Goal: Information Seeking & Learning: Check status

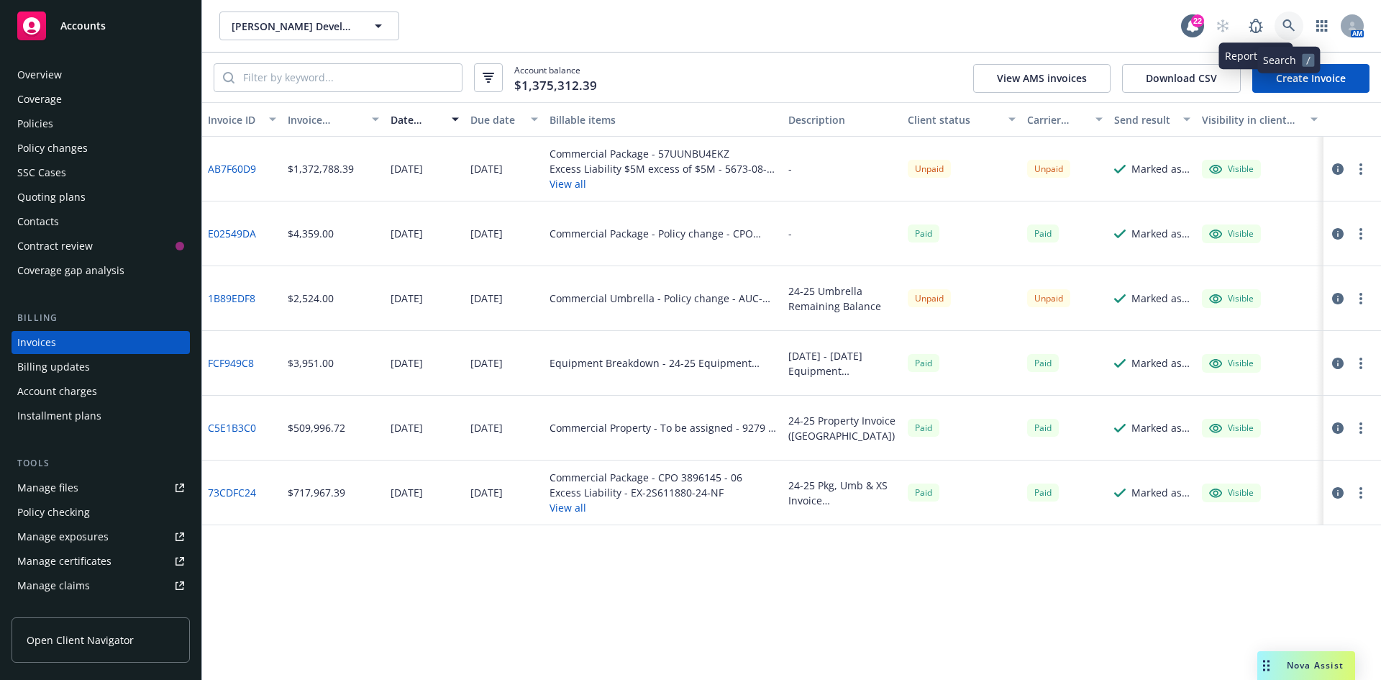
click at [1294, 21] on icon at bounding box center [1288, 25] width 13 height 13
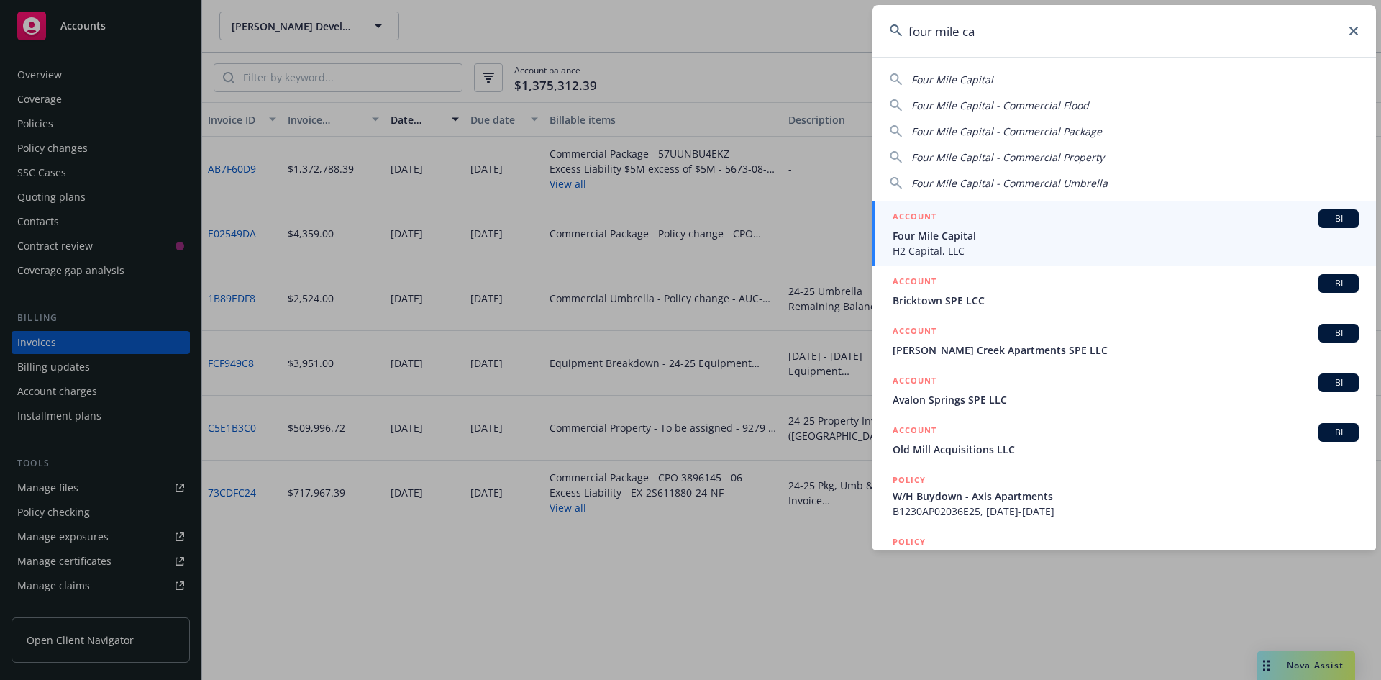
type input "four mile ca"
click at [1074, 239] on span "Four Mile Capital" at bounding box center [1125, 235] width 466 height 15
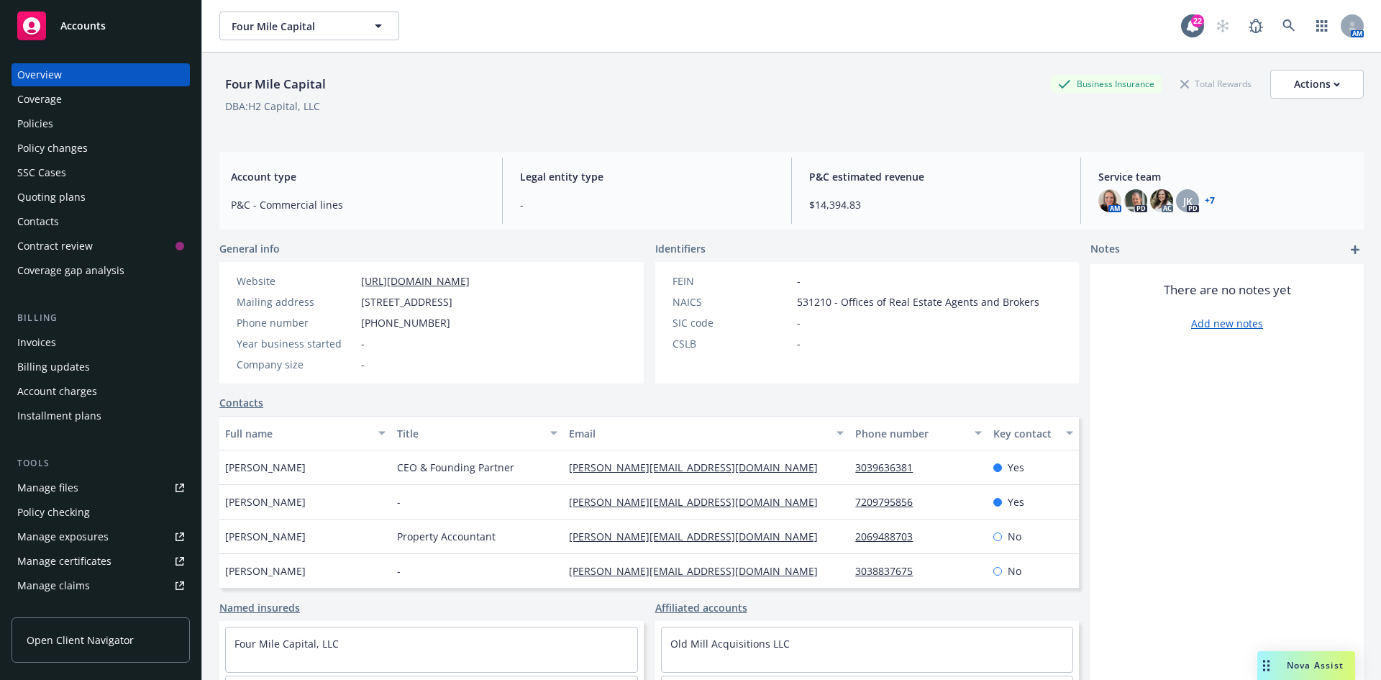
click at [66, 132] on div "Policies" at bounding box center [100, 123] width 167 height 23
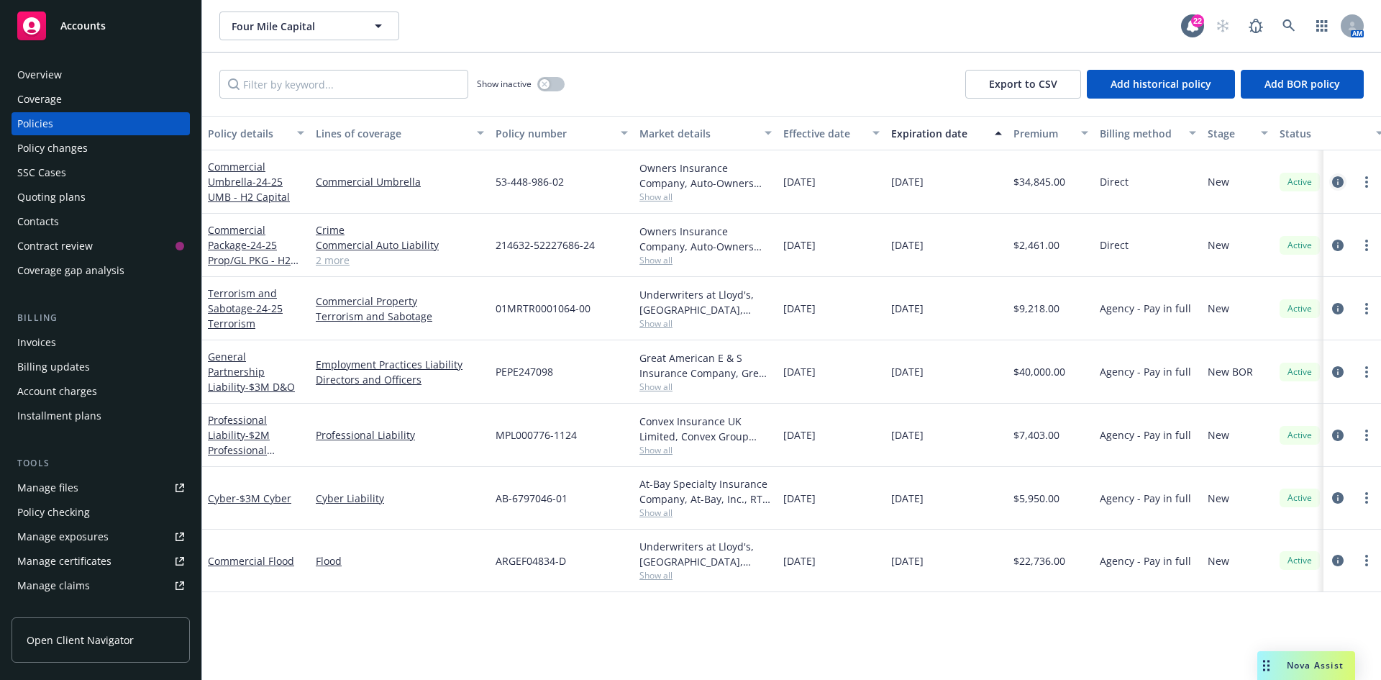
click at [1340, 183] on icon "circleInformation" at bounding box center [1338, 182] width 12 height 12
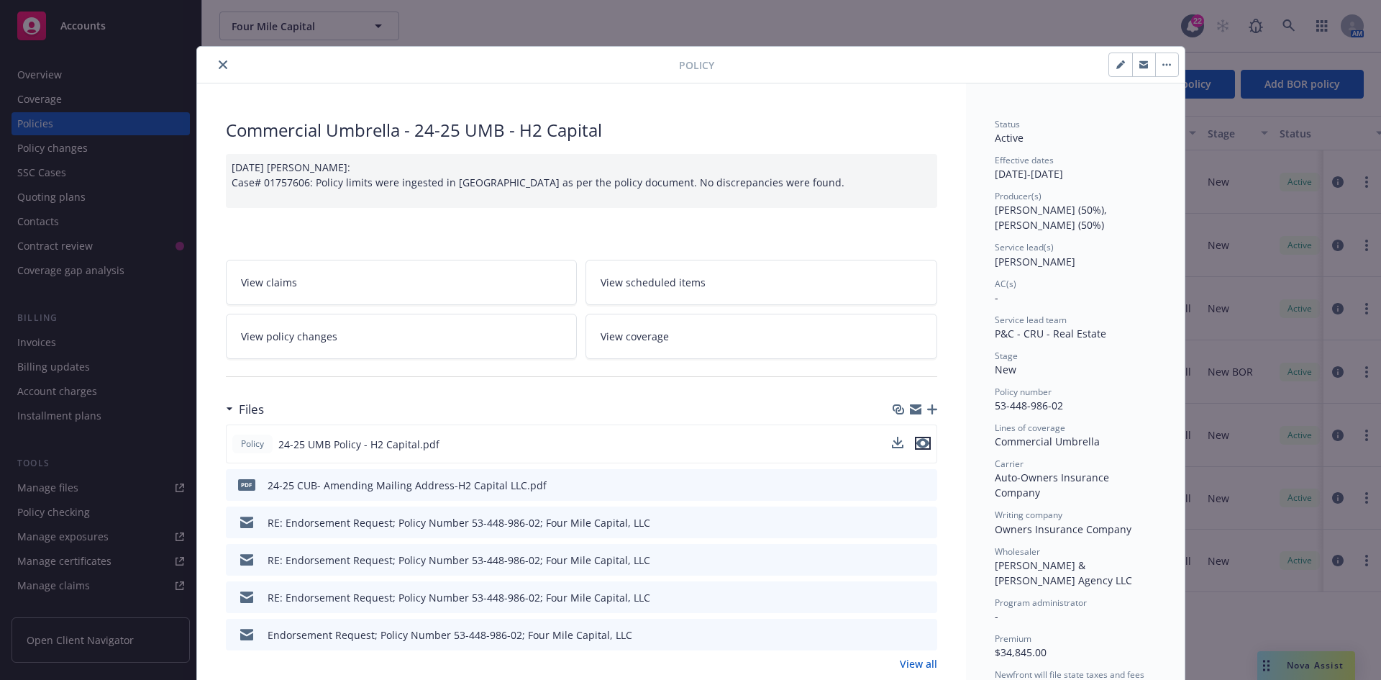
click at [917, 443] on icon "preview file" at bounding box center [922, 443] width 13 height 10
click at [587, 0] on div "Policy Commercial Umbrella - 24-25 UMB - H2 Capital [DATE] [PERSON_NAME]: Case#…" at bounding box center [690, 340] width 1381 height 680
drag, startPoint x: 615, startPoint y: 16, endPoint x: 641, endPoint y: 36, distance: 32.8
click at [618, 20] on div "Policy Commercial Umbrella - 24-25 UMB - H2 Capital [DATE] [PERSON_NAME]: Case#…" at bounding box center [690, 340] width 1381 height 680
click at [219, 66] on icon "close" at bounding box center [223, 64] width 9 height 9
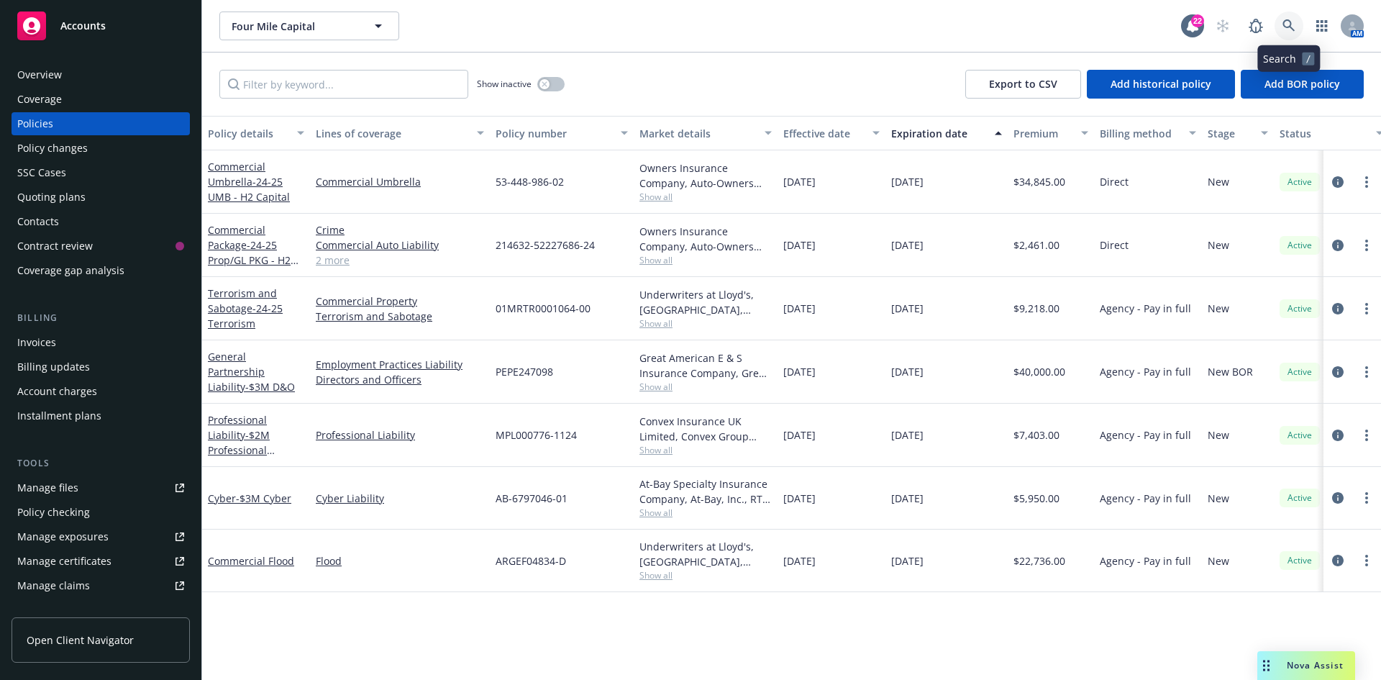
click at [1281, 27] on link at bounding box center [1288, 26] width 29 height 29
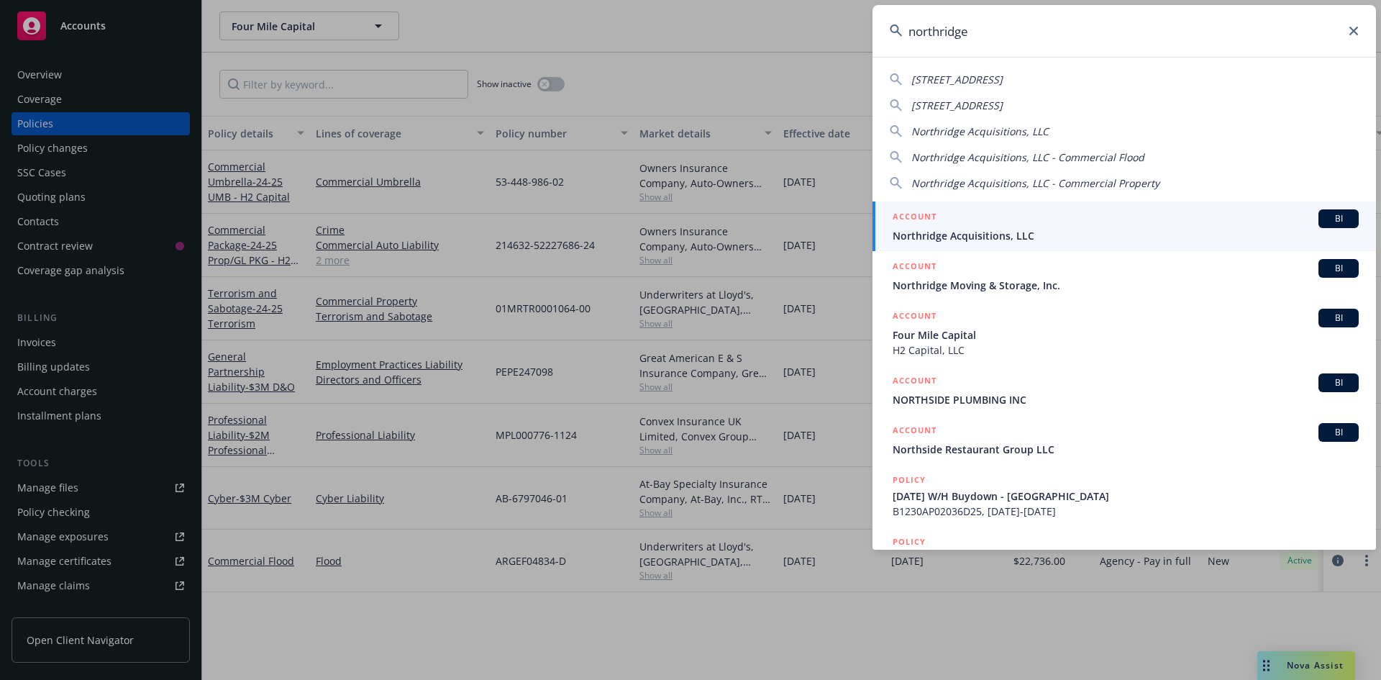
type input "northridge"
click at [974, 227] on div "ACCOUNT BI" at bounding box center [1125, 218] width 466 height 19
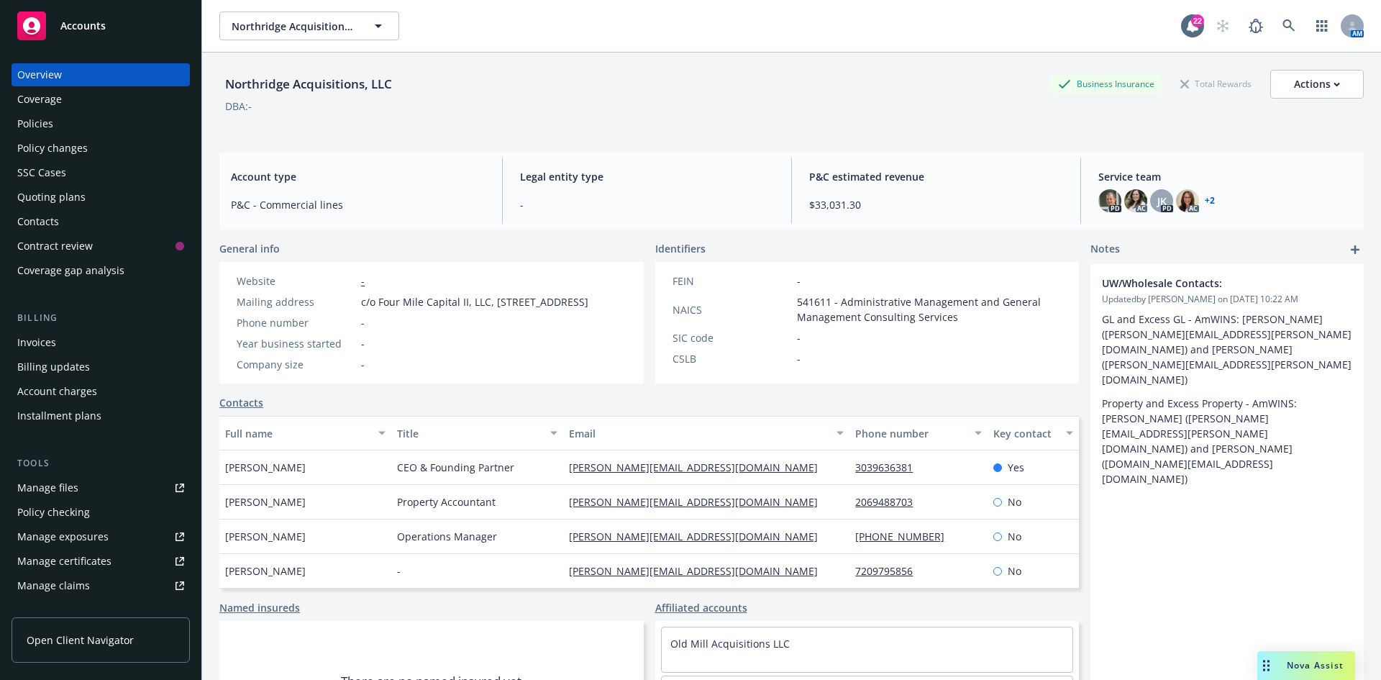
click at [57, 132] on div "Policies" at bounding box center [100, 123] width 167 height 23
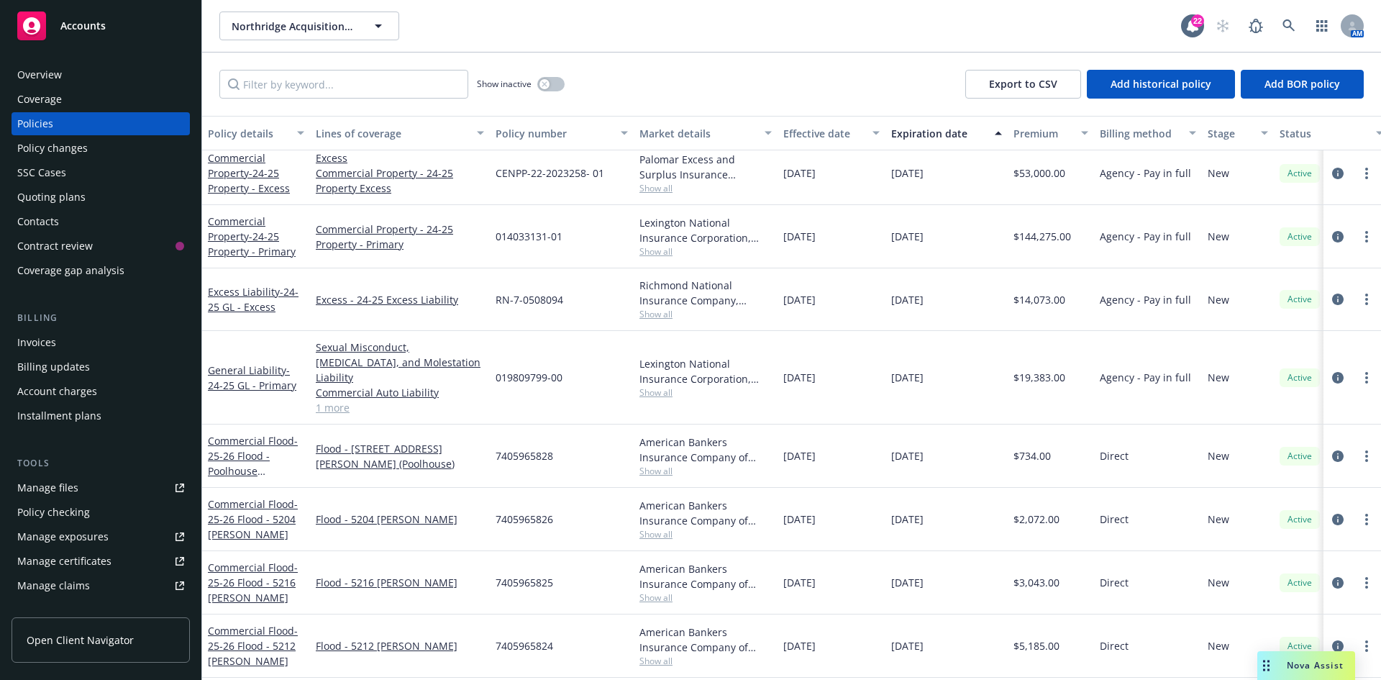
scroll to position [144, 0]
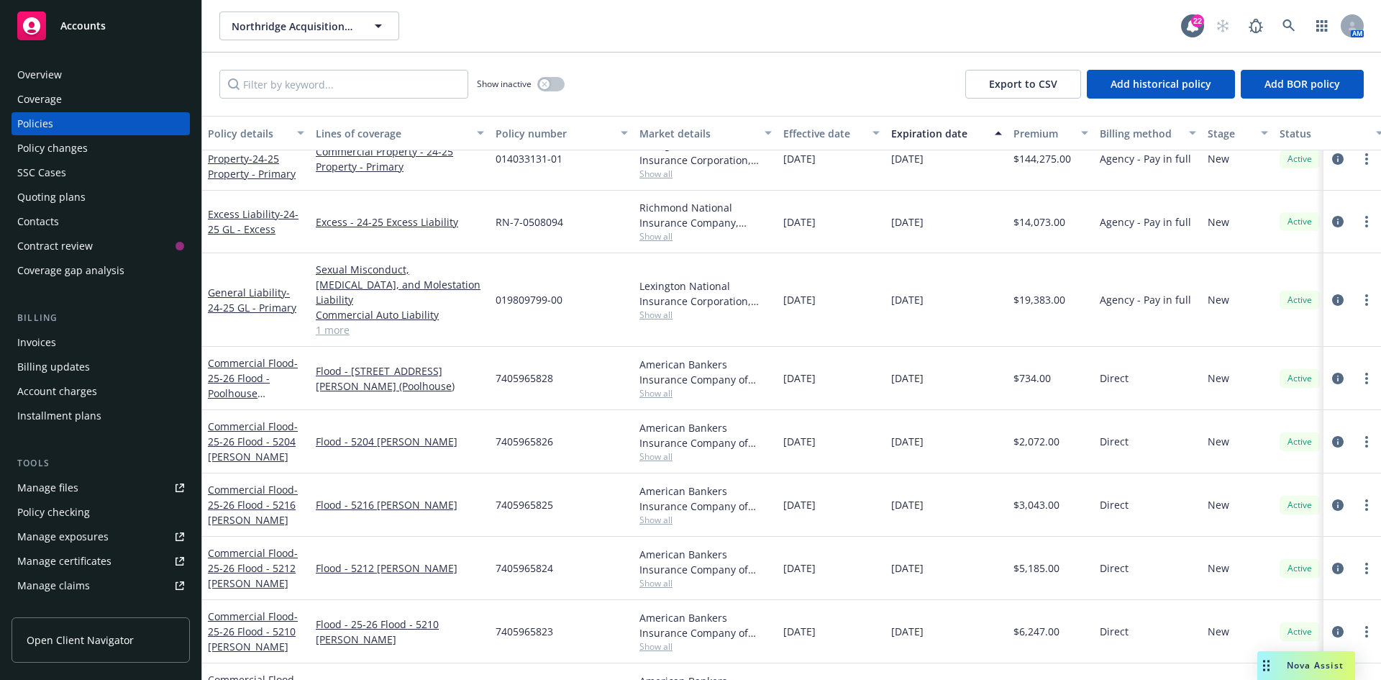
click at [650, 310] on span "Show all" at bounding box center [705, 314] width 132 height 12
click at [592, 303] on div "019809799-00" at bounding box center [562, 299] width 144 height 93
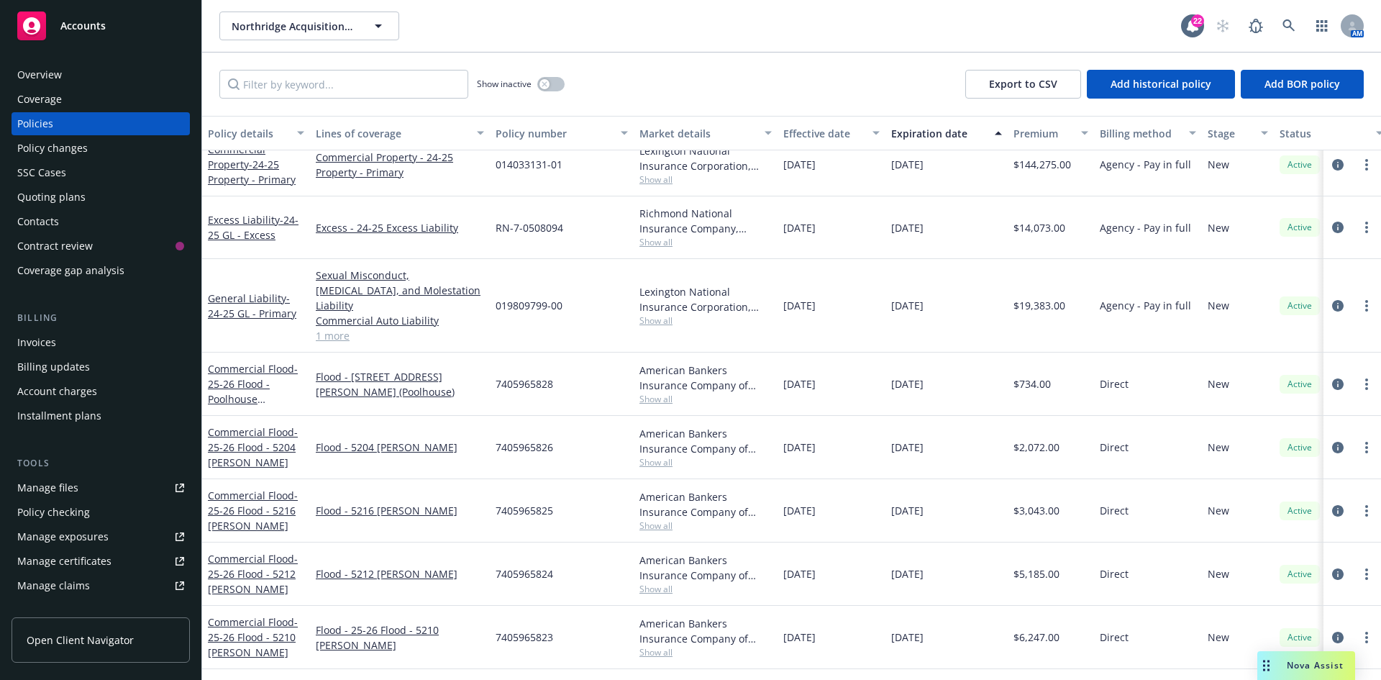
scroll to position [0, 0]
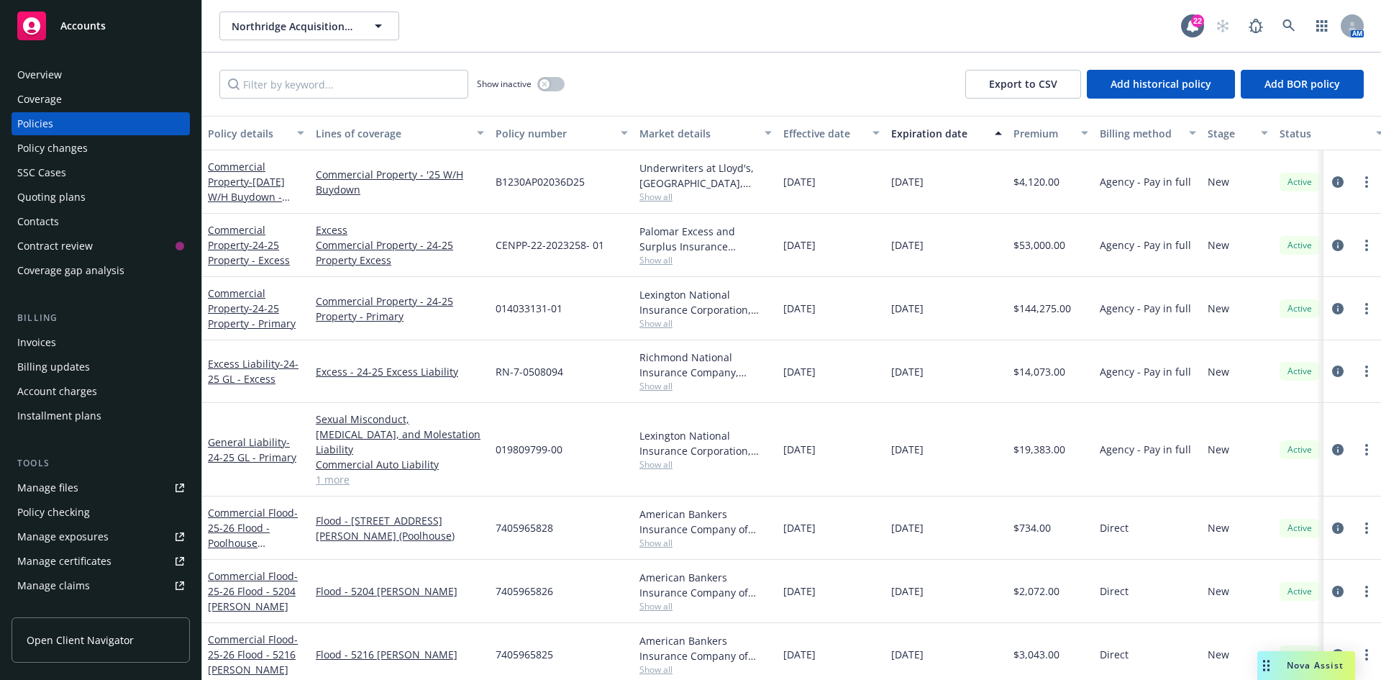
click at [618, 437] on div "019809799-00" at bounding box center [562, 449] width 144 height 93
click at [621, 40] on div "Northridge Acquisitions, LLC Northridge Acquisitions, LLC 22 AM" at bounding box center [791, 26] width 1179 height 52
click at [1284, 26] on icon at bounding box center [1288, 25] width 12 height 12
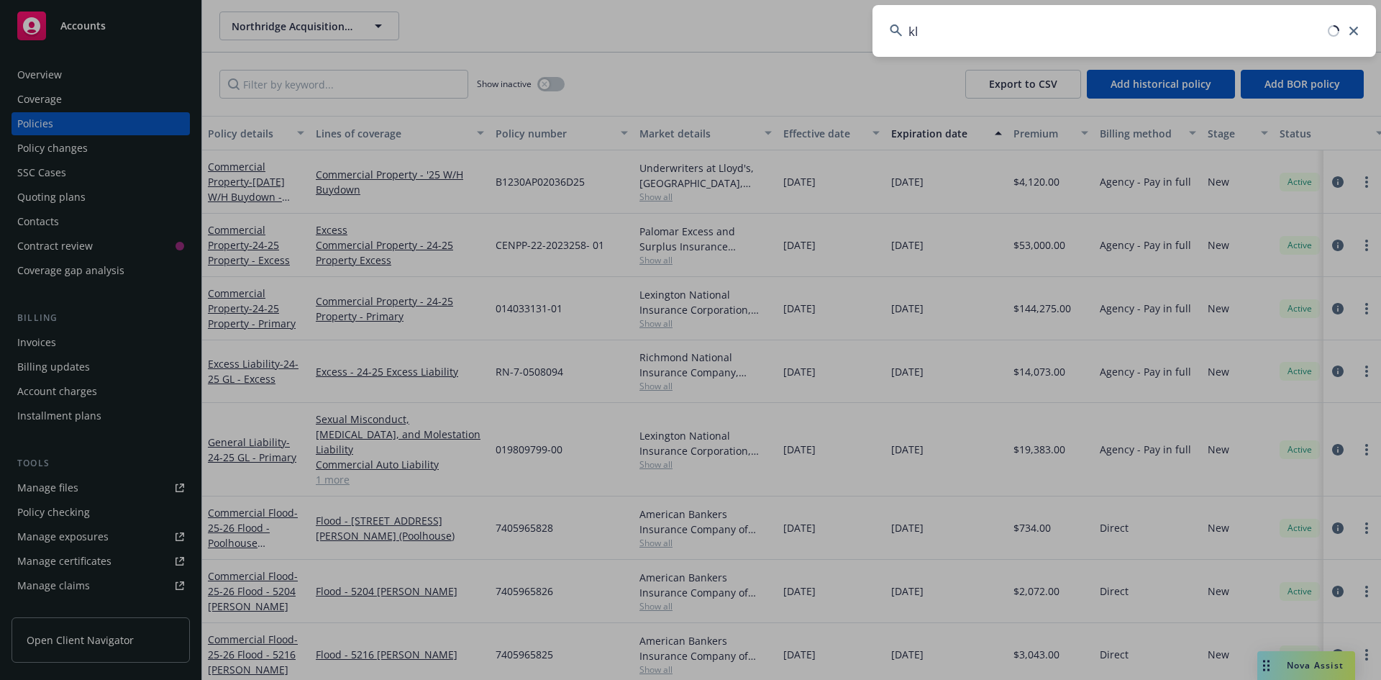
type input "k"
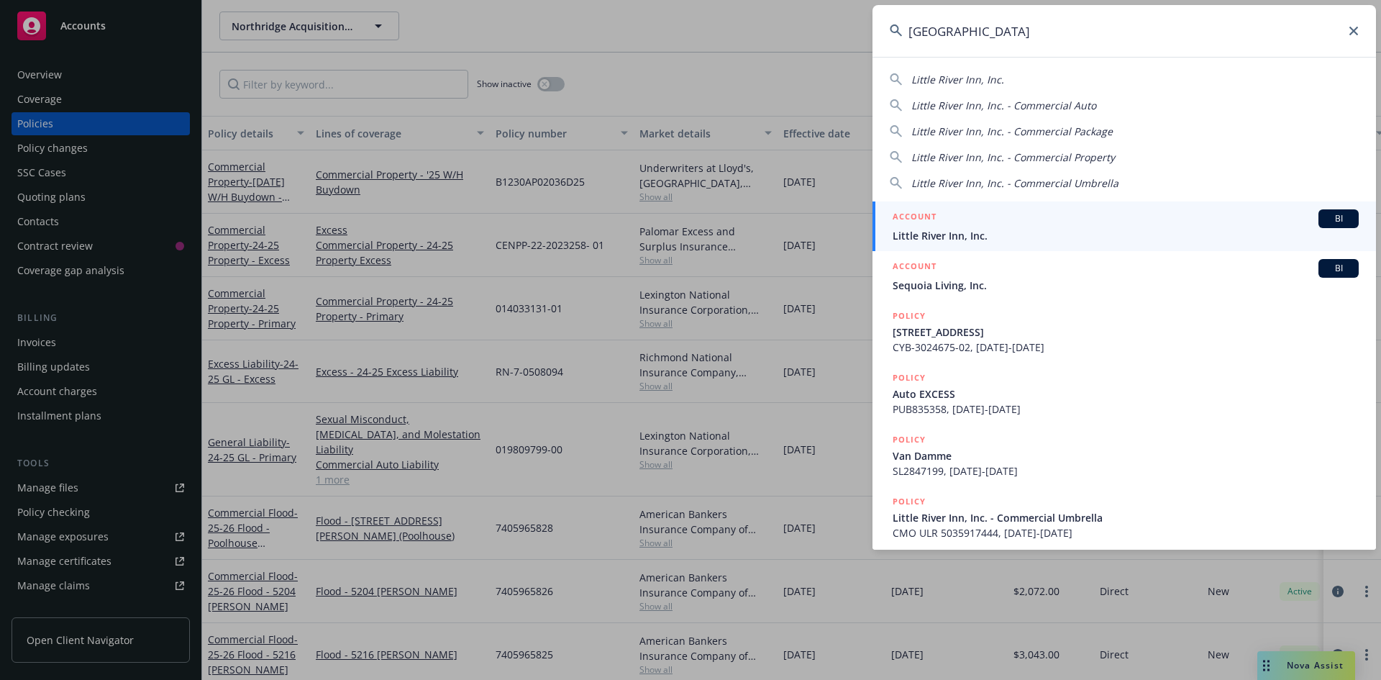
type input "[GEOGRAPHIC_DATA]"
click at [920, 233] on span "Little River Inn, Inc." at bounding box center [1125, 235] width 466 height 15
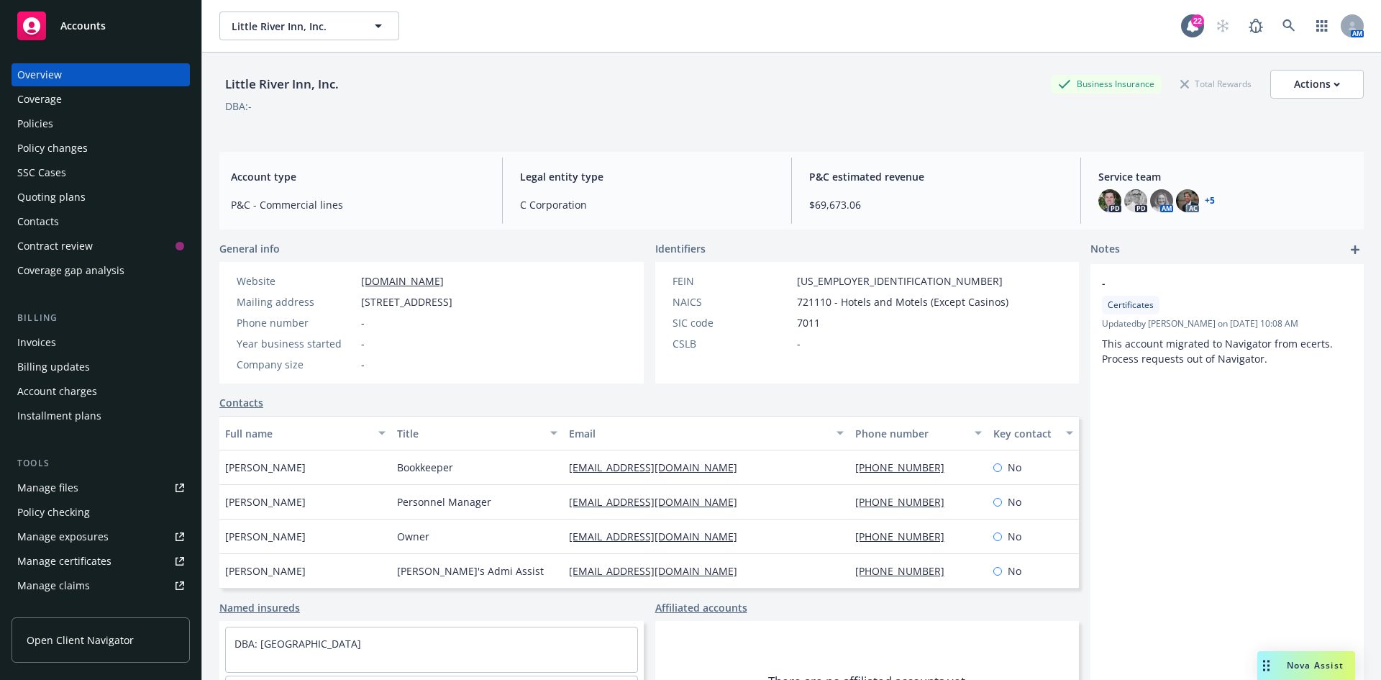
click at [75, 205] on div "Quoting plans" at bounding box center [51, 197] width 68 height 23
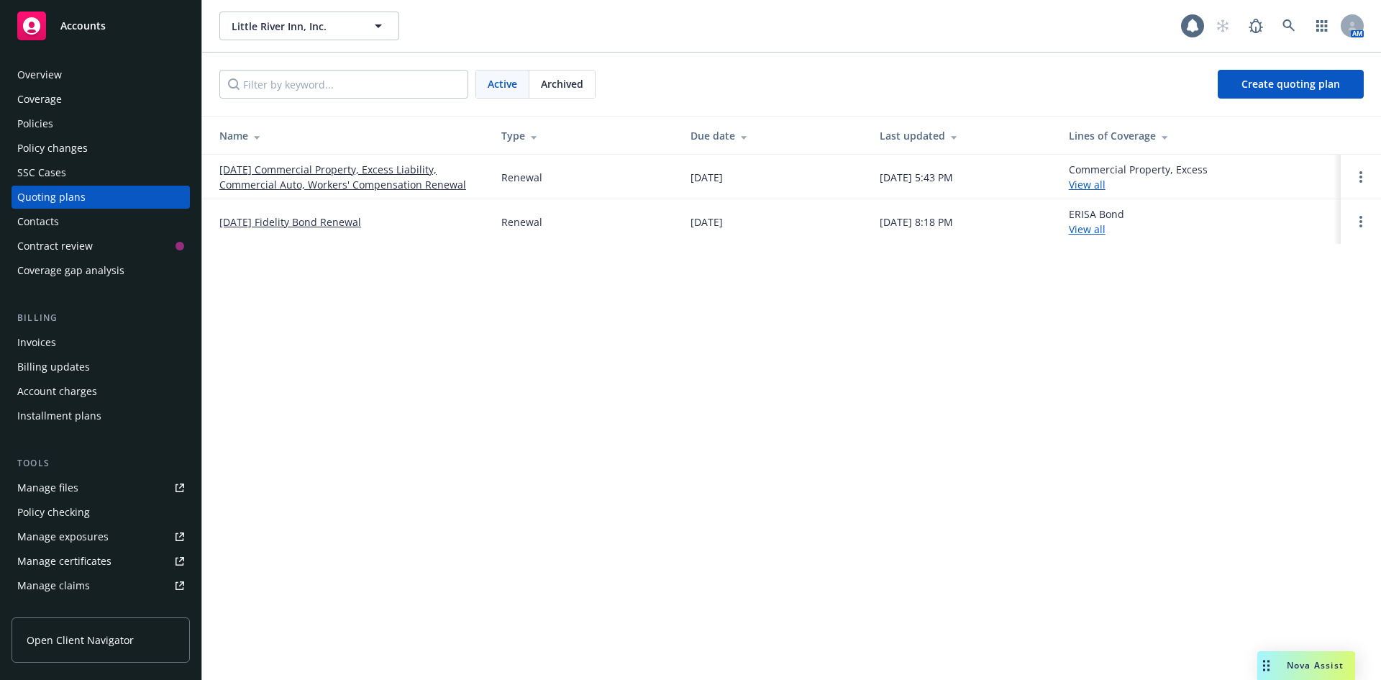
click at [283, 183] on link "[DATE] Commercial Property, Excess Liability, Commercial Auto, Workers' Compens…" at bounding box center [348, 177] width 259 height 30
